Goal: Transaction & Acquisition: Subscribe to service/newsletter

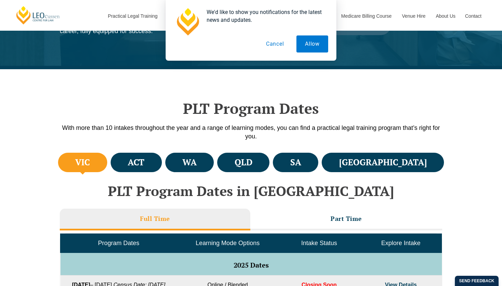
click at [273, 48] on button "Cancel" at bounding box center [274, 43] width 35 height 17
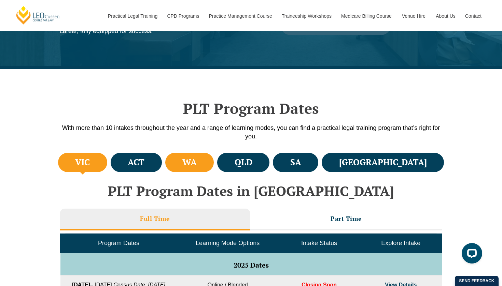
click at [197, 162] on h4 "WA" at bounding box center [189, 162] width 14 height 11
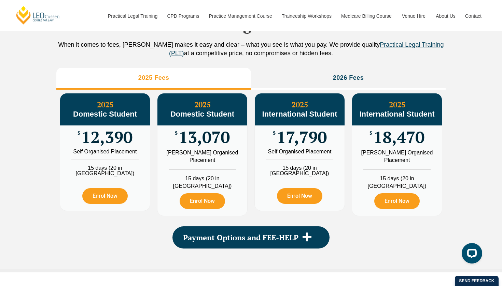
scroll to position [773, 0]
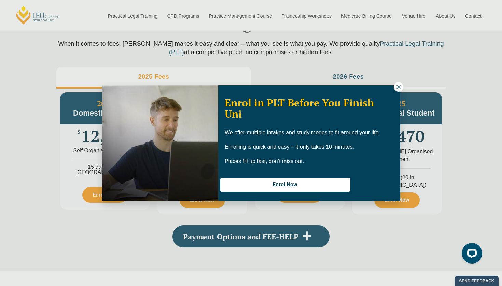
click at [397, 89] on icon at bounding box center [398, 87] width 4 height 4
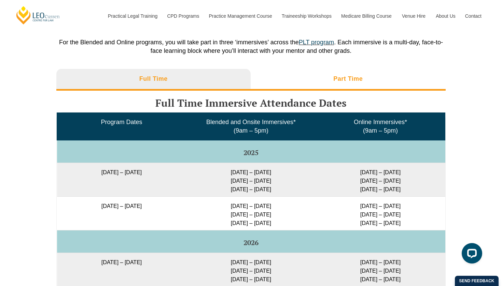
scroll to position [1062, 0]
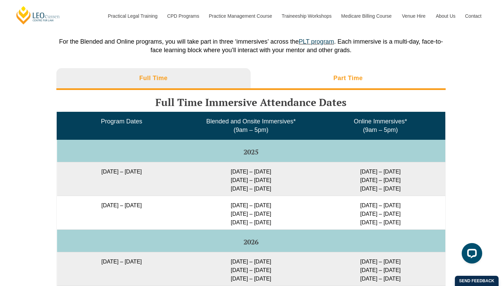
click at [388, 85] on li "Part Time" at bounding box center [347, 79] width 195 height 22
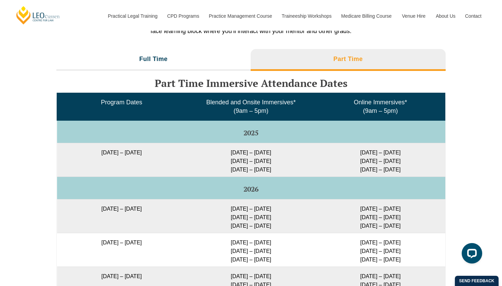
scroll to position [1085, 0]
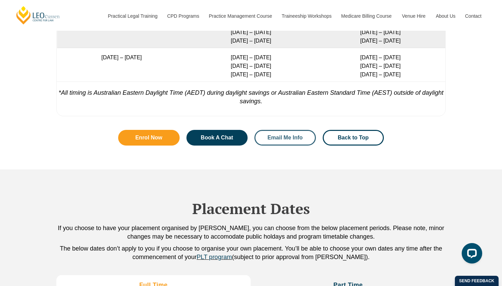
click at [285, 137] on span "Email Me Info" at bounding box center [284, 137] width 35 height 5
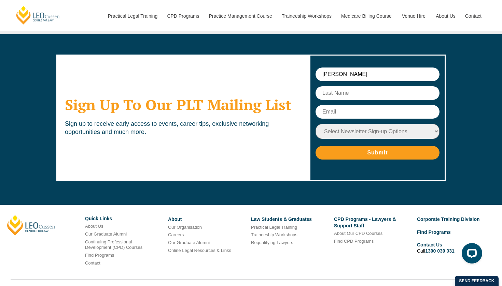
scroll to position [3543, 0]
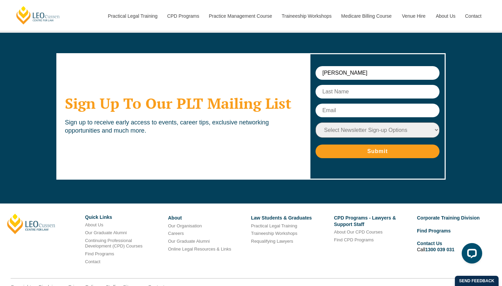
type input "Natalie"
type input "Poon"
type input "22711792@student.uwa.edu.au"
select select "tfa_10"
click at [406, 145] on input "Submit" at bounding box center [377, 152] width 124 height 14
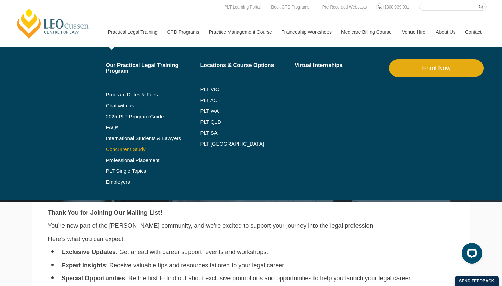
click at [124, 148] on link "Concurrent Study" at bounding box center [153, 149] width 95 height 5
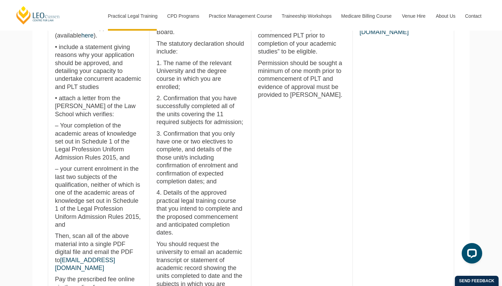
scroll to position [354, 0]
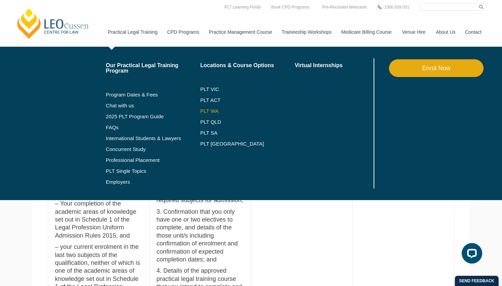
click at [209, 110] on link "PLT WA" at bounding box center [238, 111] width 77 height 5
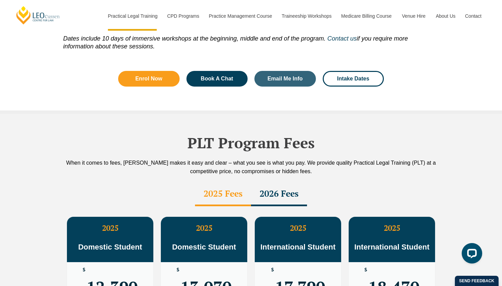
scroll to position [1090, 0]
